Goal: Check status: Check status

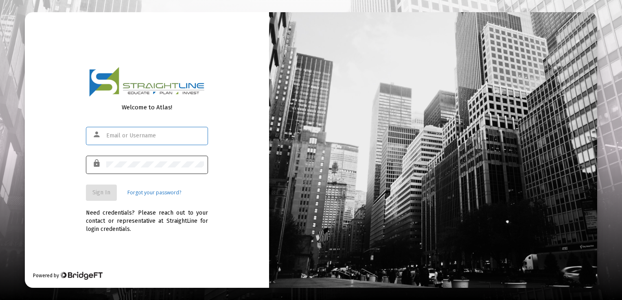
type input "andersont47@gmail.com"
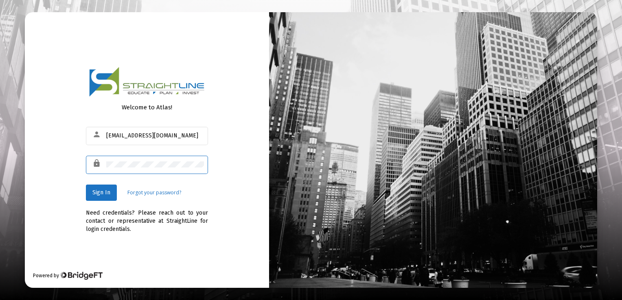
click at [249, 122] on div "Welcome to Atlas! person andersont47@gmail.com lock Sign In Forgot your passwor…" at bounding box center [147, 150] width 244 height 276
click at [100, 192] on span "Sign In" at bounding box center [101, 192] width 18 height 7
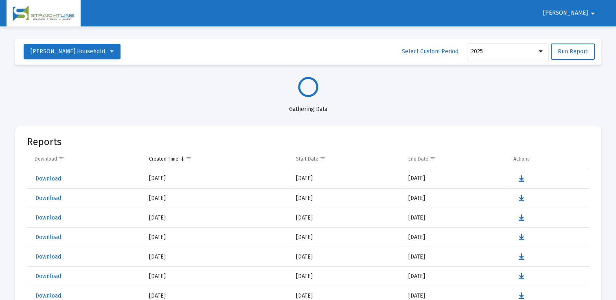
select select "View all"
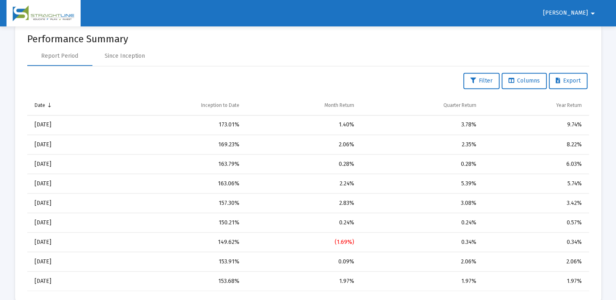
scroll to position [773, 0]
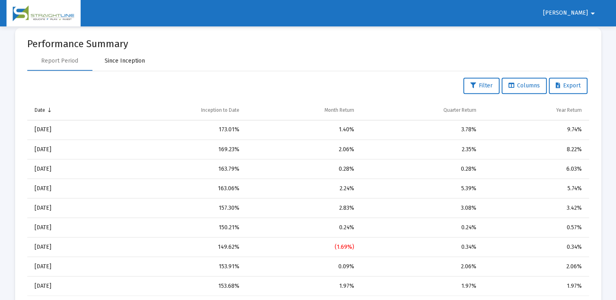
click at [121, 62] on div "Since Inception" at bounding box center [125, 61] width 40 height 8
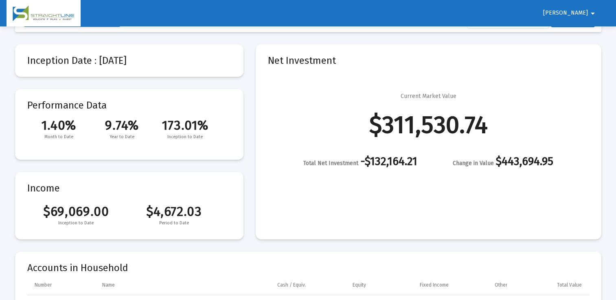
scroll to position [18, 0]
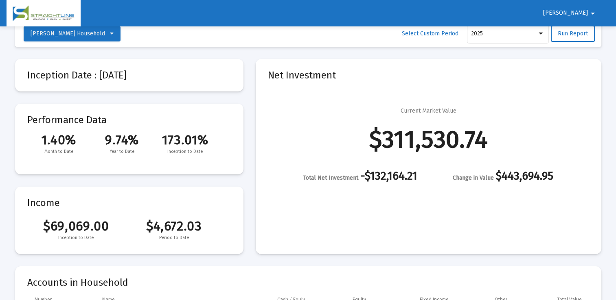
click at [301, 100] on mat-card-content "Current Market Value $311,530.74 Total Net Investment -$132,164.21 Change in Va…" at bounding box center [428, 133] width 321 height 100
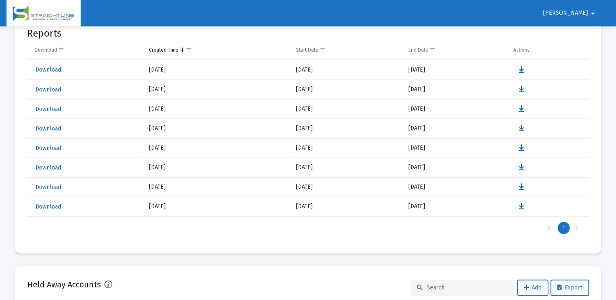
scroll to position [1913, 0]
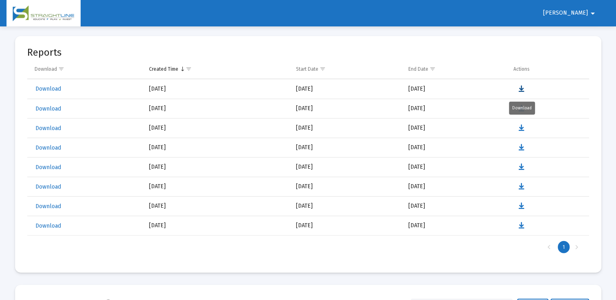
click at [521, 88] on icon "Data grid" at bounding box center [521, 89] width 6 height 10
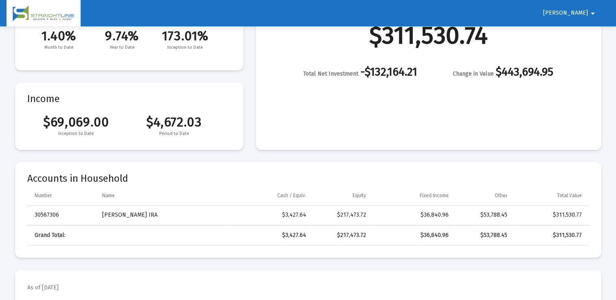
scroll to position [163, 0]
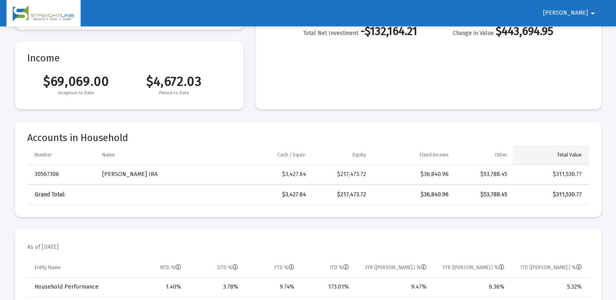
click at [572, 155] on div "Total Value" at bounding box center [569, 155] width 25 height 7
click at [593, 12] on mat-icon "arrow_drop_down" at bounding box center [593, 13] width 10 height 16
click at [591, 35] on button "Logout" at bounding box center [588, 35] width 46 height 20
click at [591, 35] on mat-card "Net Investment Current Market Value $311,530.74 Total Net Investment -$132,164.…" at bounding box center [429, 11] width 346 height 195
